Goal: Check status: Check status

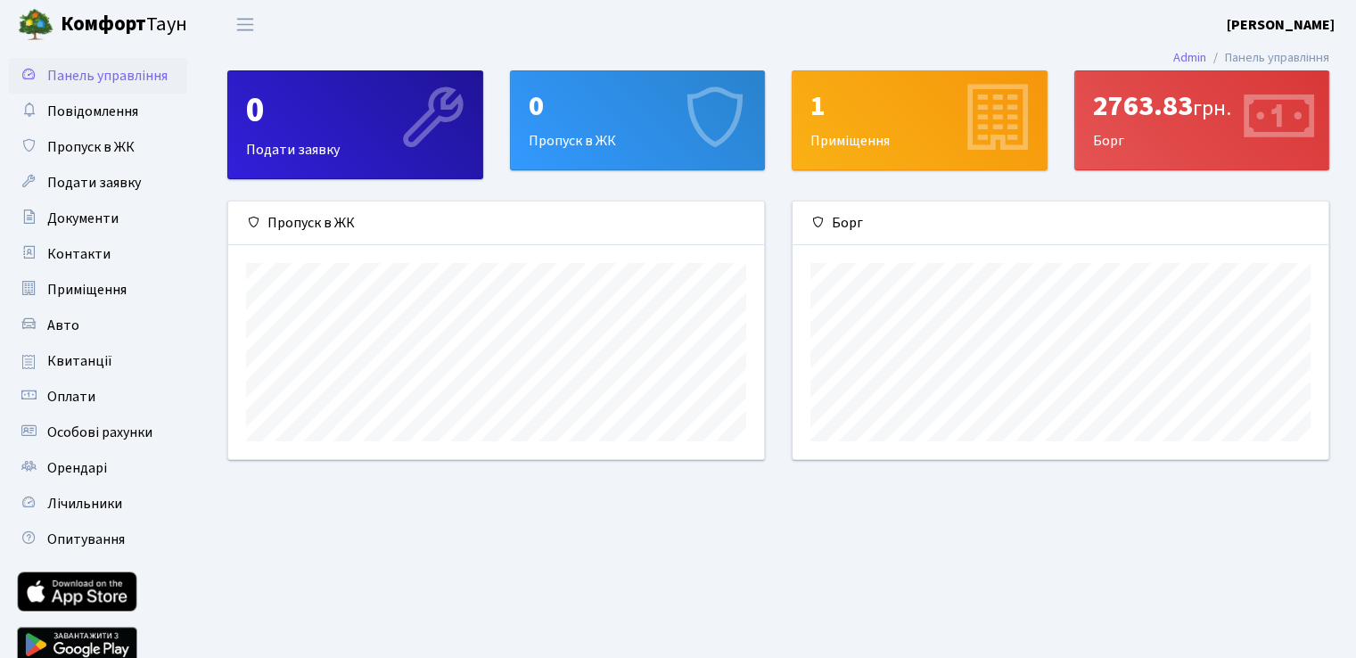
scroll to position [257, 535]
click at [86, 365] on span "Квитанції" at bounding box center [79, 361] width 65 height 20
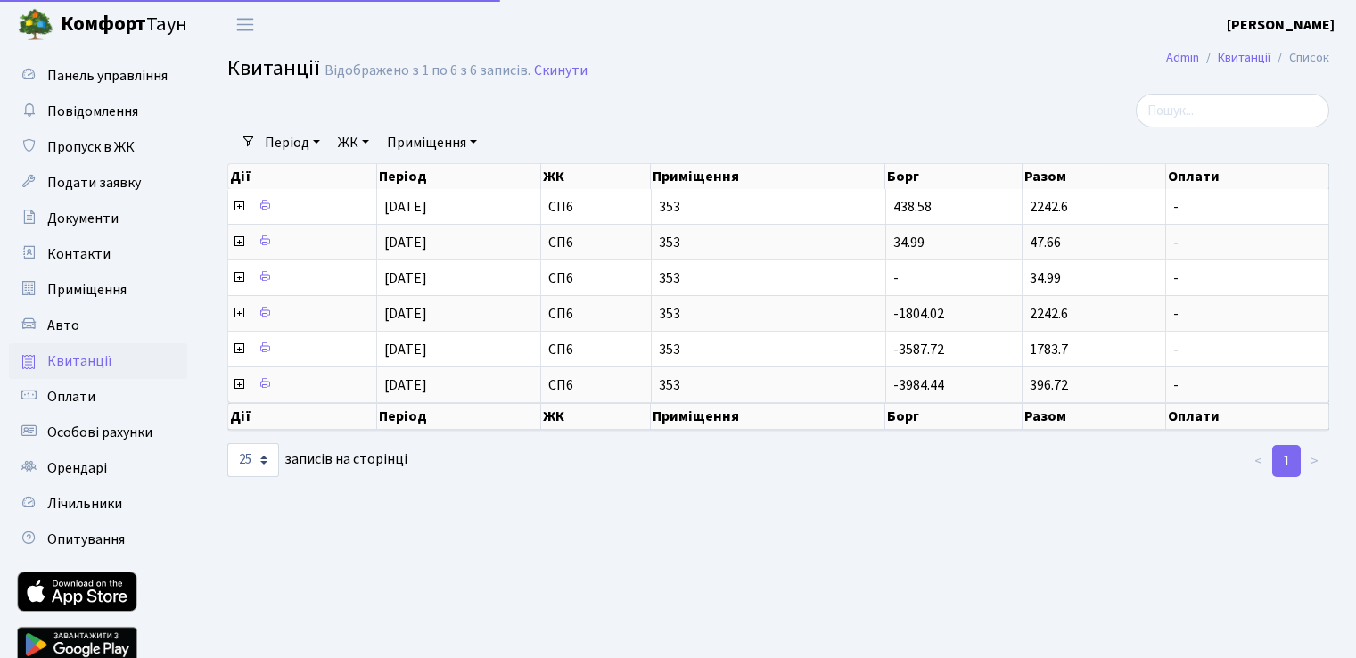
select select "25"
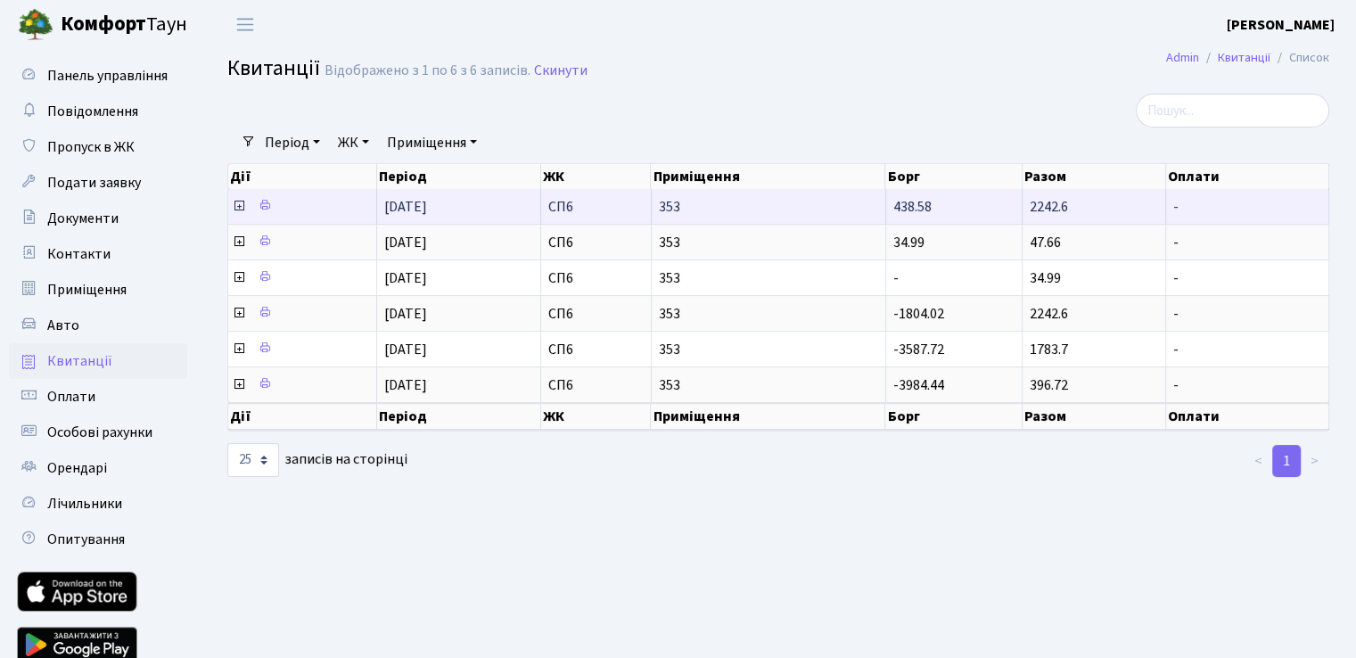
click at [238, 204] on icon at bounding box center [239, 206] width 14 height 14
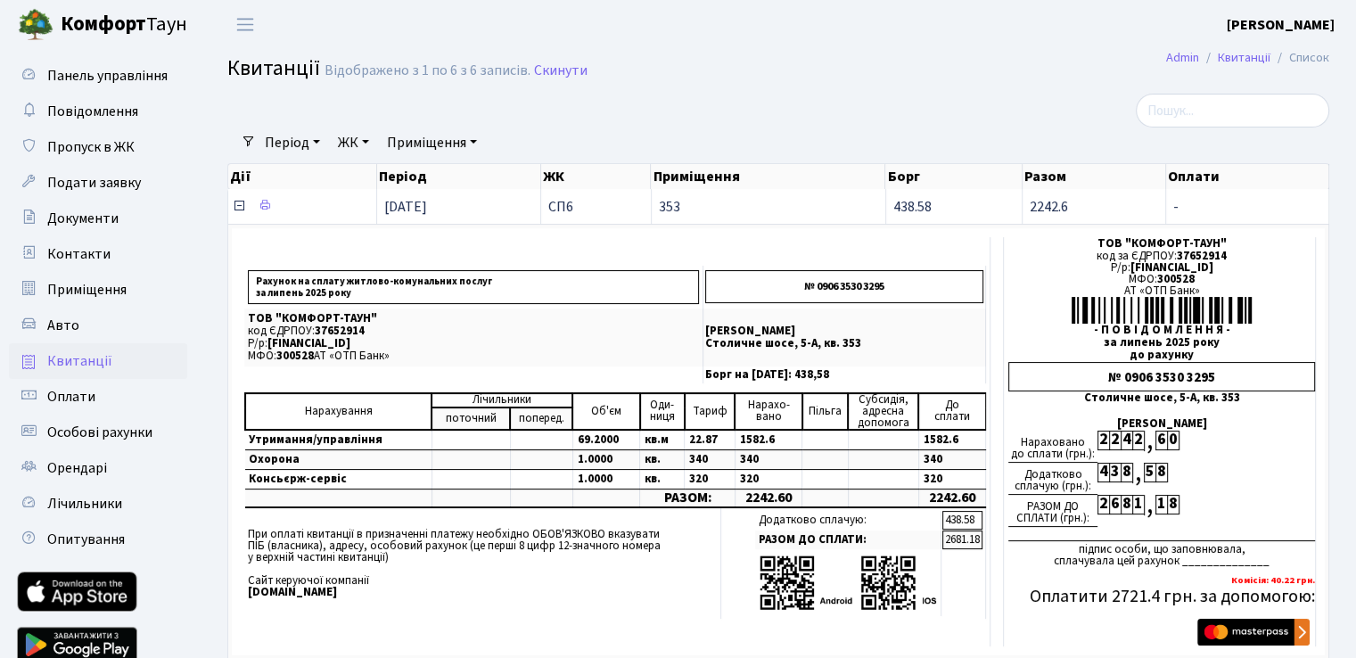
click at [238, 204] on icon at bounding box center [239, 206] width 14 height 14
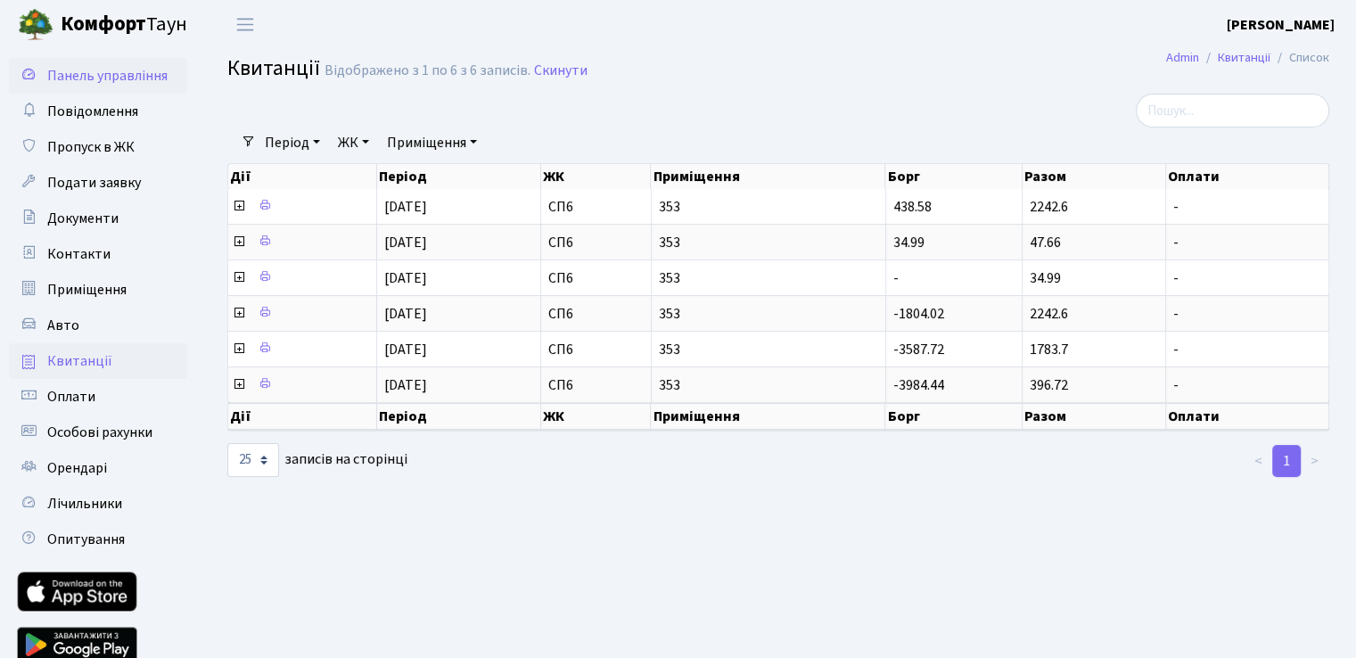
click at [133, 77] on span "Панель управління" at bounding box center [107, 76] width 120 height 20
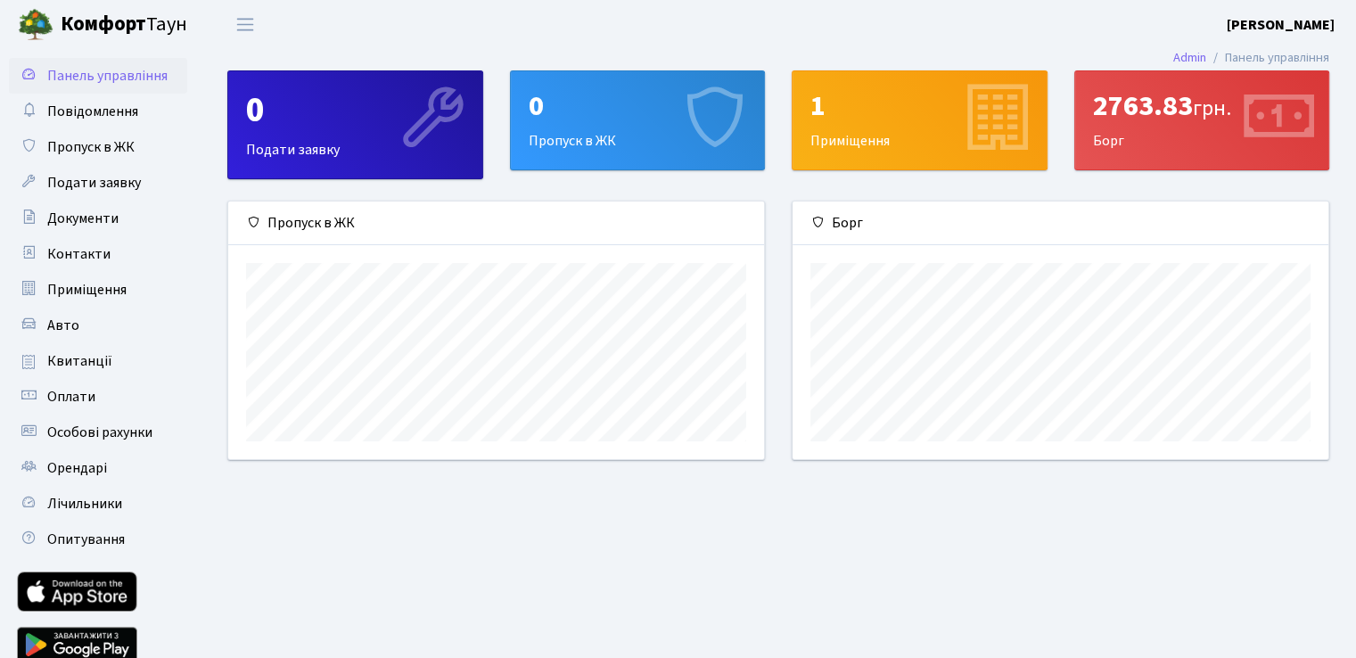
scroll to position [257, 535]
